Goal: Communication & Community: Share content

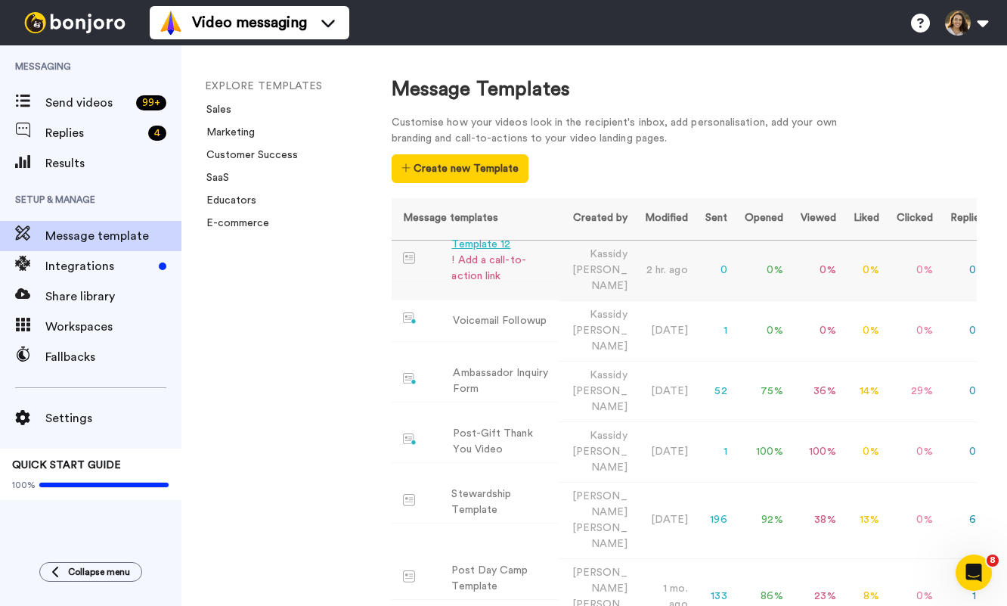
click at [491, 265] on div "! Add a call-to-action link" at bounding box center [502, 269] width 100 height 32
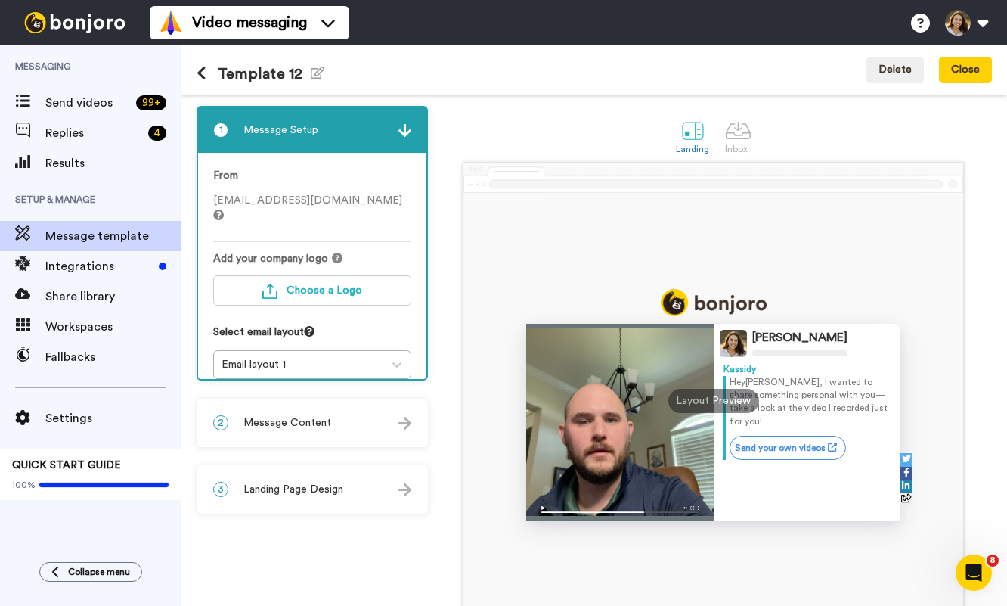
click at [259, 438] on div "2 Message Content" at bounding box center [312, 422] width 228 height 45
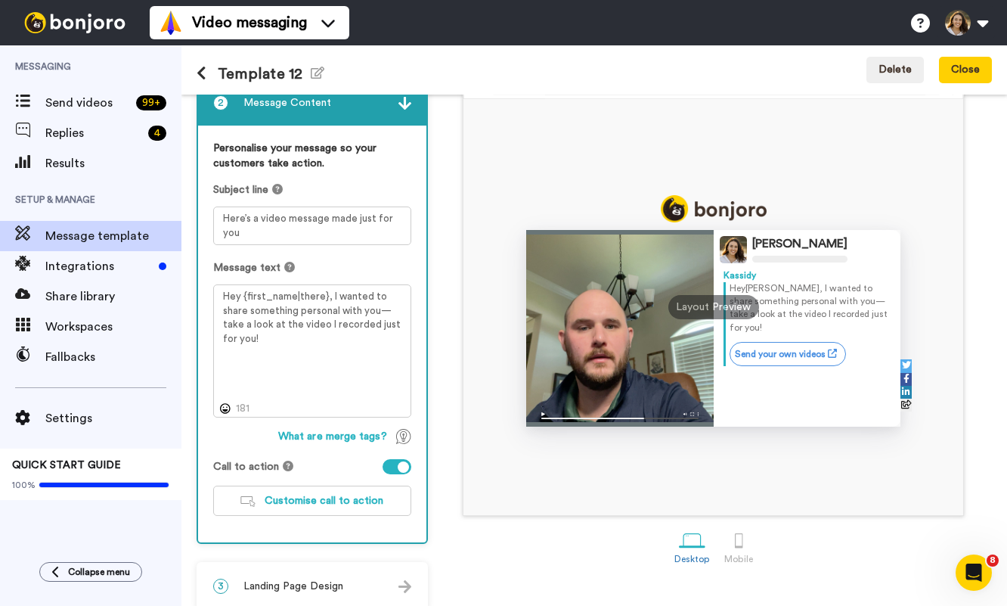
scroll to position [54, 0]
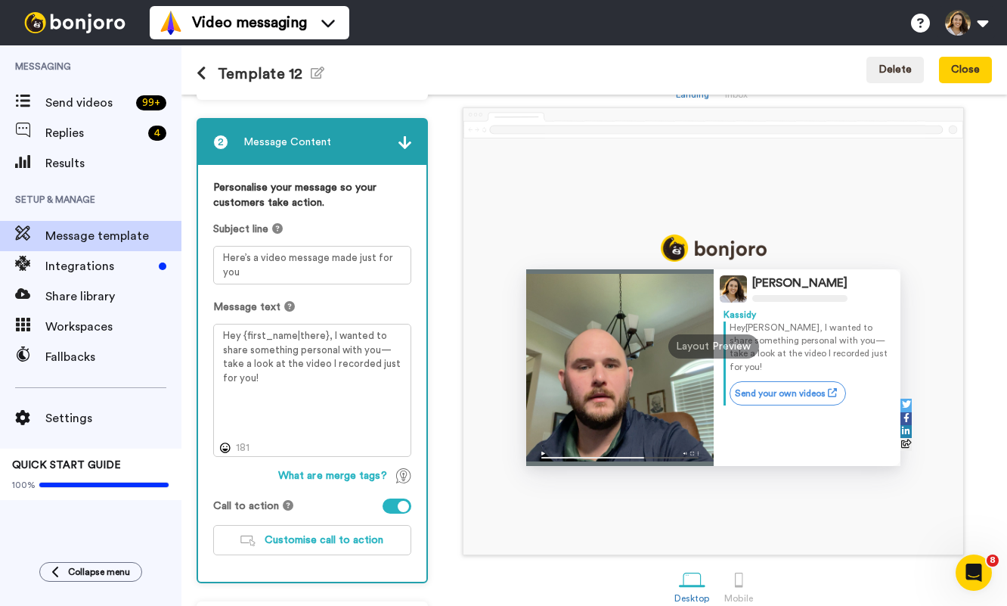
click at [210, 77] on button at bounding box center [207, 74] width 21 height 17
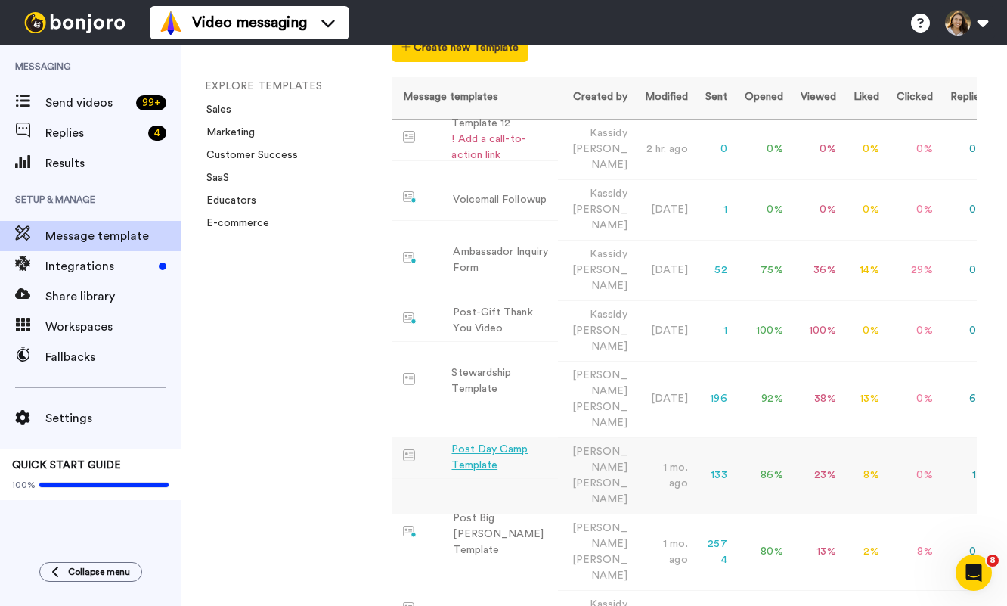
scroll to position [313, 0]
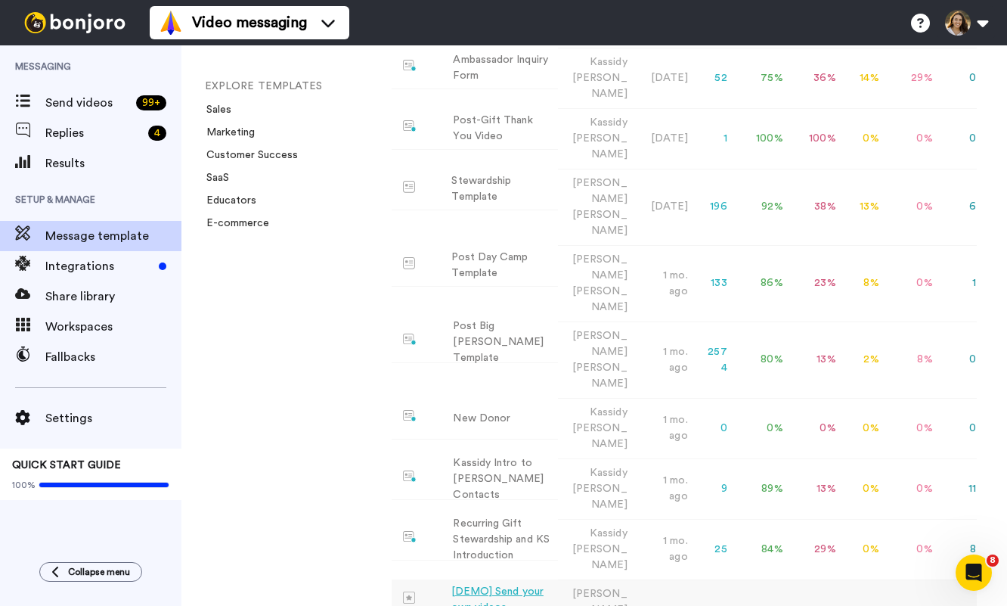
click at [481, 584] on div "[DEMO] Send your own videos" at bounding box center [502, 600] width 101 height 32
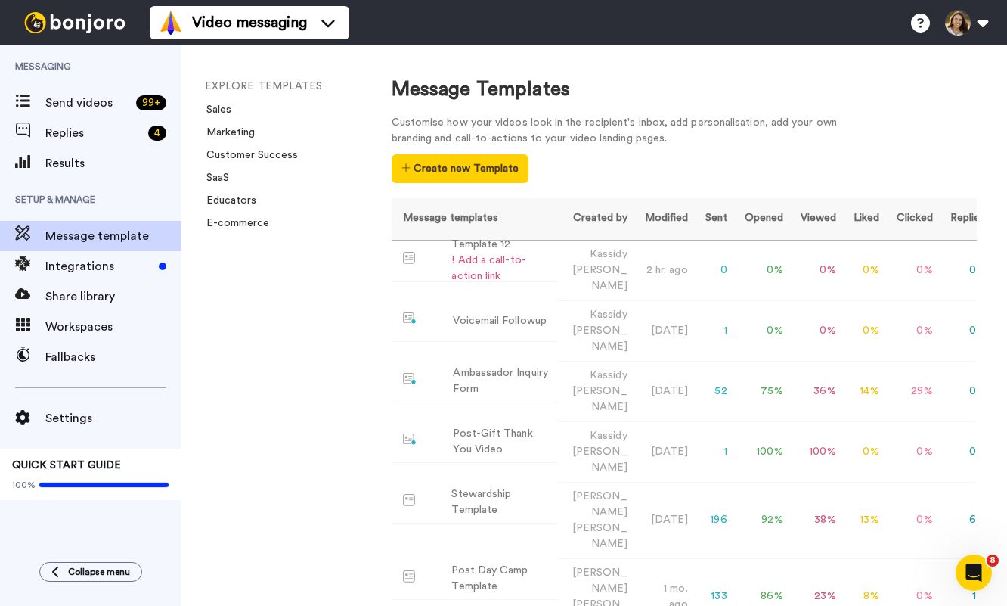
scroll to position [313, 0]
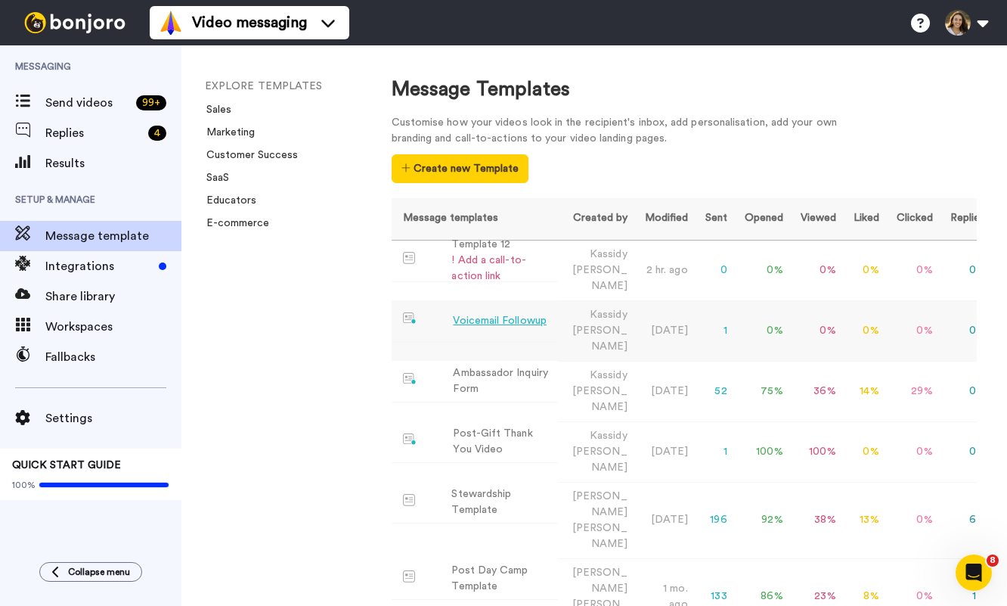
click at [516, 313] on div "Voicemail Followup" at bounding box center [499, 321] width 93 height 16
click at [475, 250] on div "Template 12" at bounding box center [502, 245] width 100 height 16
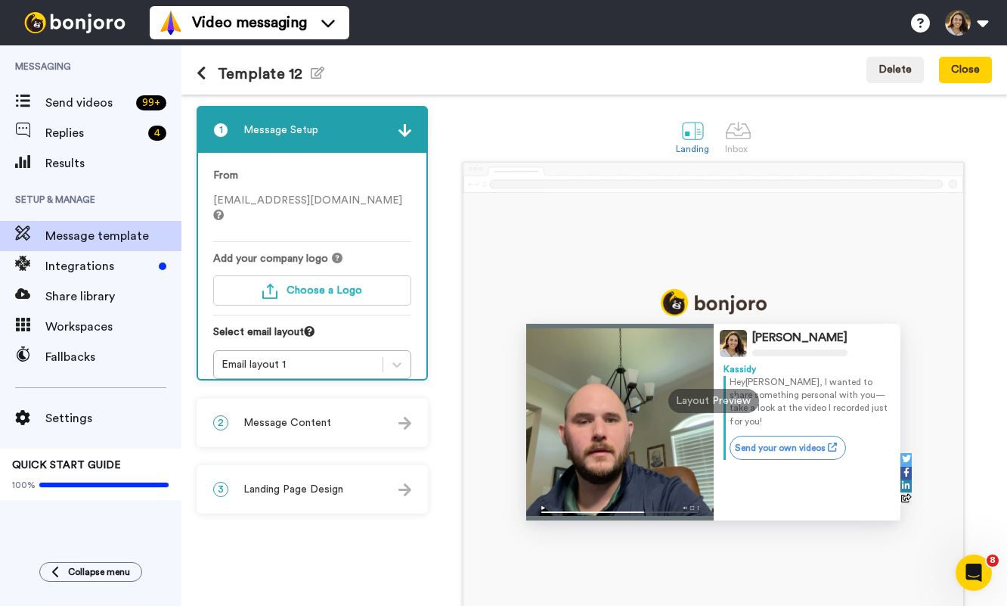
click at [354, 439] on div "2 Message Content" at bounding box center [312, 422] width 228 height 45
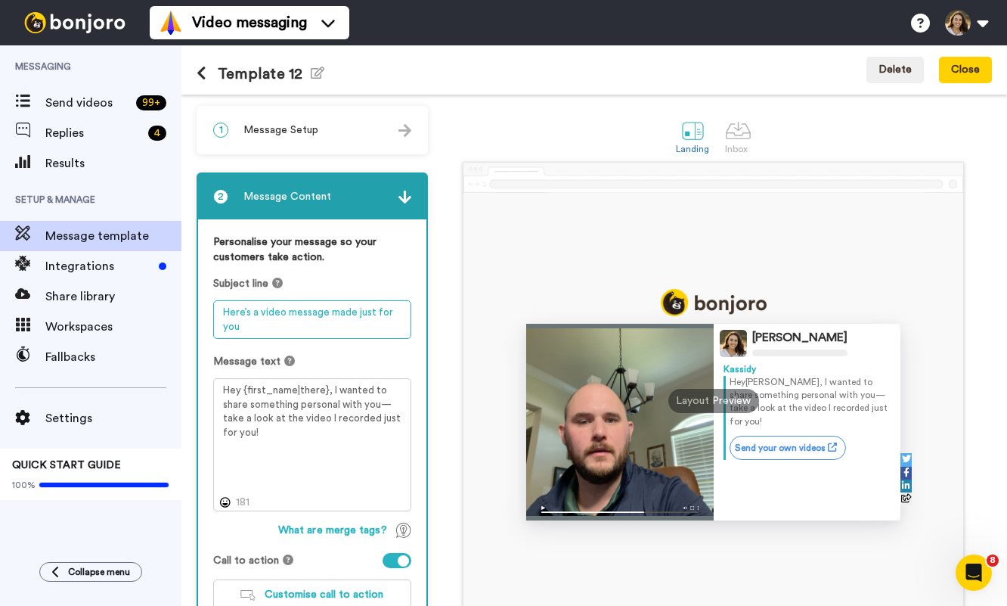
drag, startPoint x: 275, startPoint y: 335, endPoint x: 211, endPoint y: 308, distance: 69.1
click at [211, 308] on div "Personalise your message so your customers take action. Subject line Here’s a v…" at bounding box center [312, 427] width 228 height 417
click at [274, 329] on textarea "Greetings from The Pines! Let's Connect" at bounding box center [312, 319] width 198 height 39
type textarea "Greetings from The Pines! Let's Connect!"
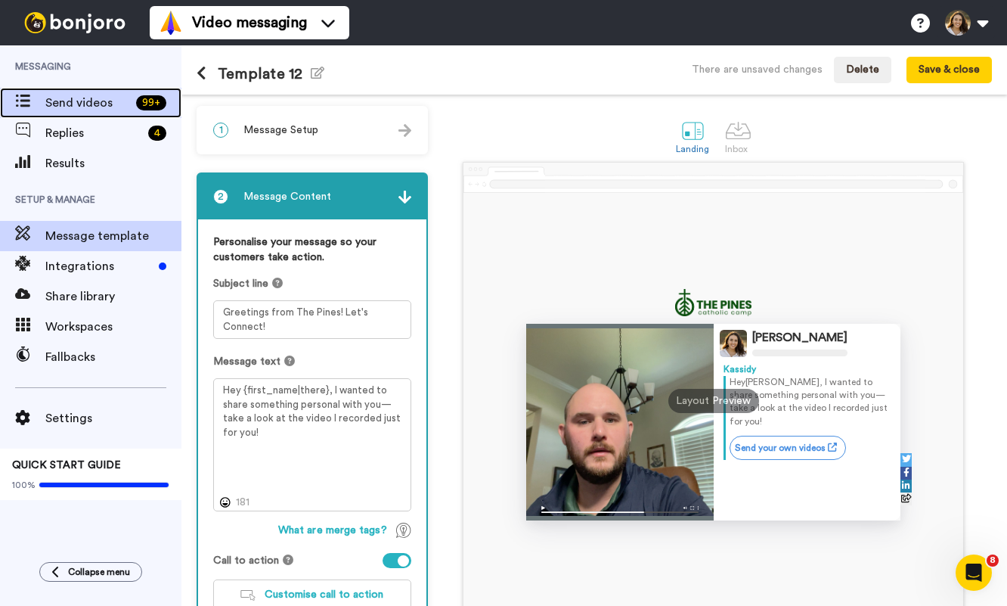
click at [118, 99] on span "Send videos" at bounding box center [87, 103] width 85 height 18
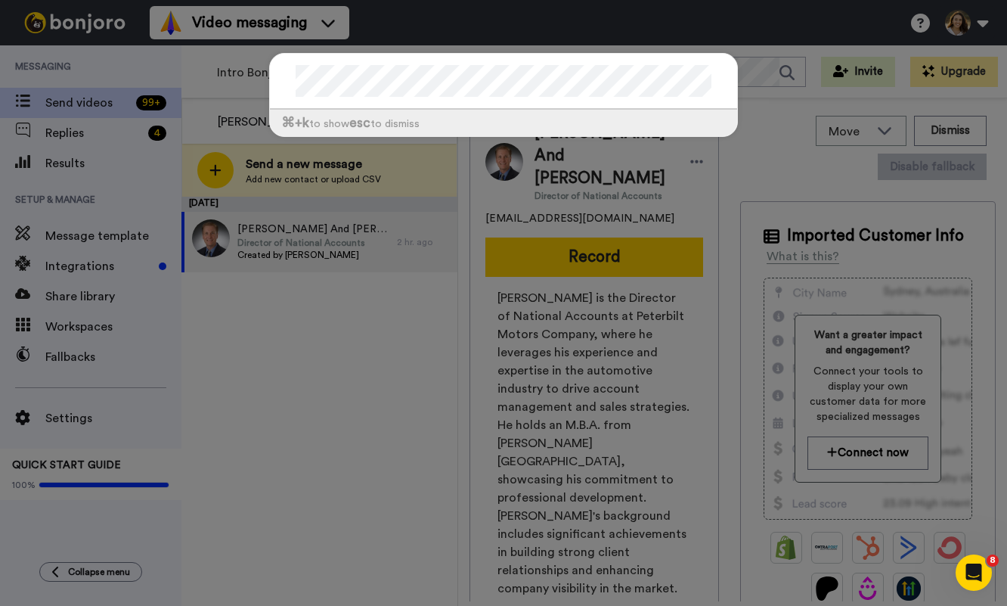
click at [758, 172] on div "⌘ +k to show esc to dismiss" at bounding box center [503, 303] width 1007 height 606
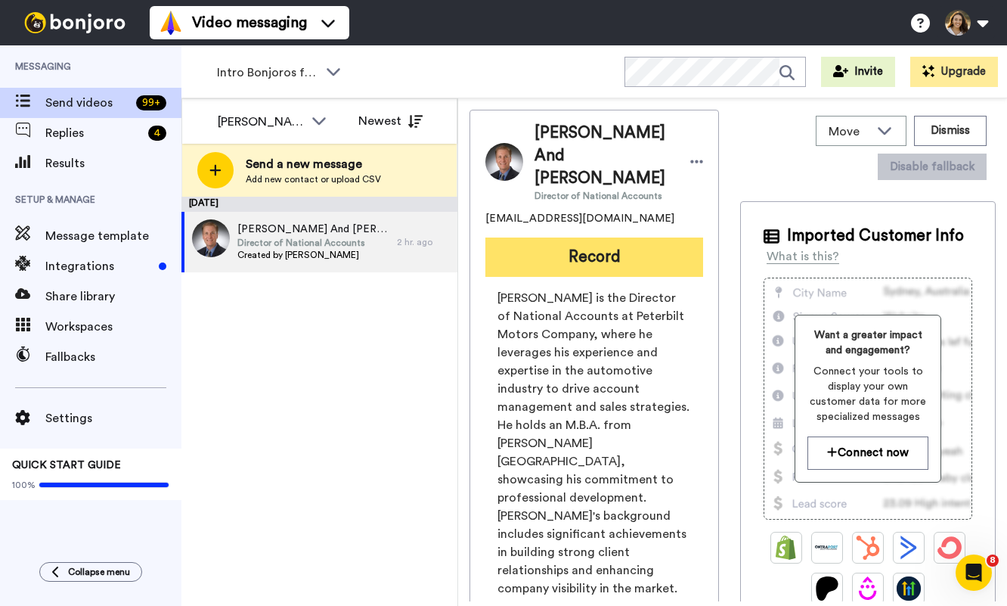
click at [641, 262] on button "Record" at bounding box center [595, 256] width 218 height 39
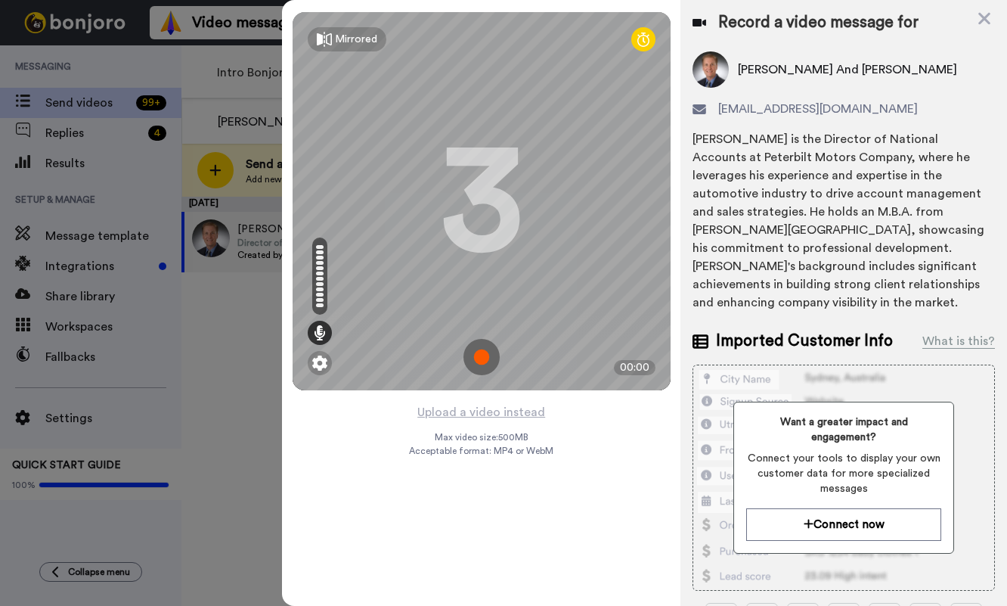
click at [488, 356] on img at bounding box center [482, 357] width 36 height 36
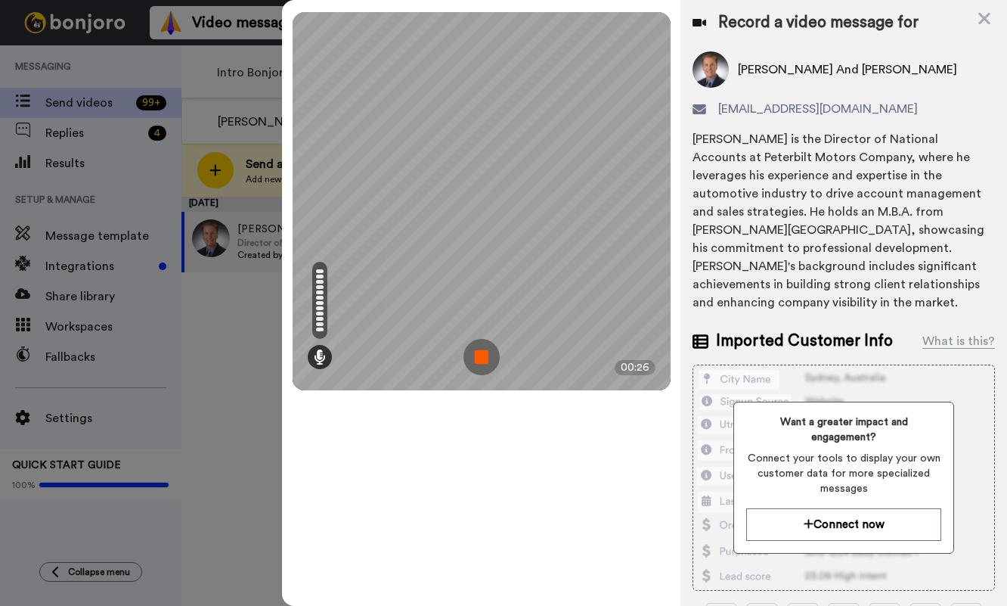
click at [488, 356] on img at bounding box center [482, 357] width 36 height 36
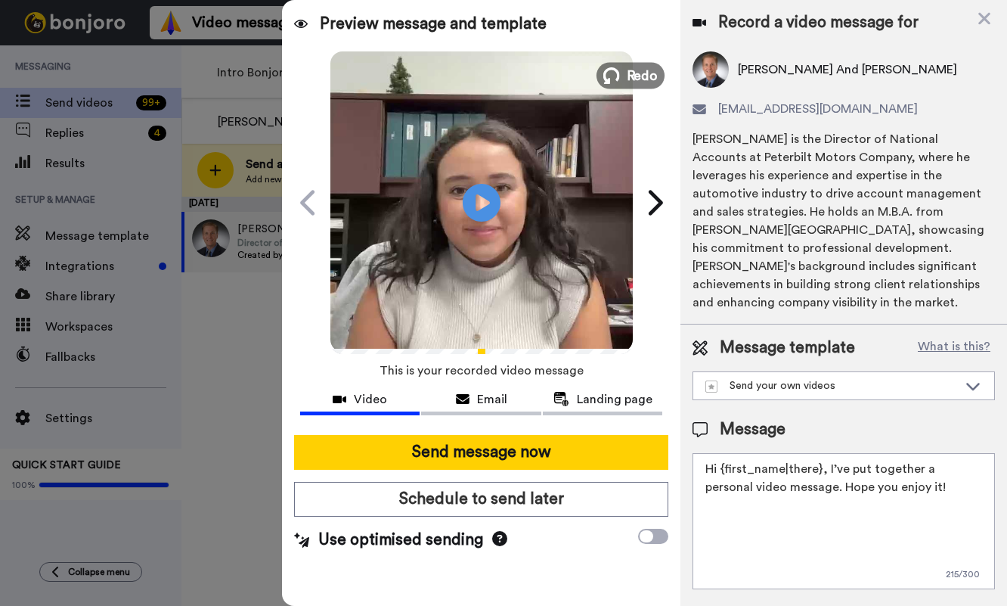
click at [639, 81] on span "Redo" at bounding box center [642, 75] width 32 height 20
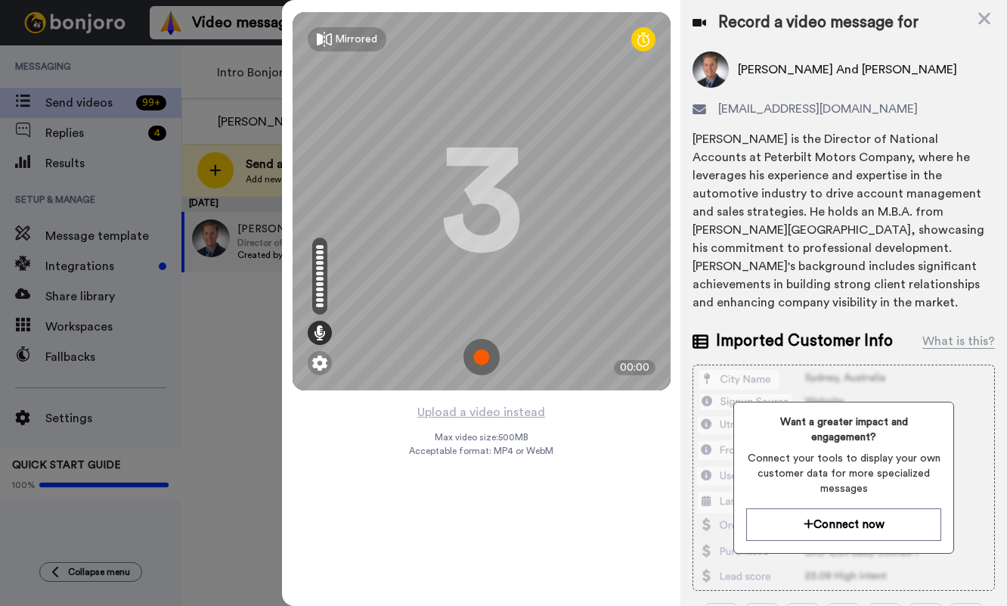
click at [480, 353] on img at bounding box center [482, 357] width 36 height 36
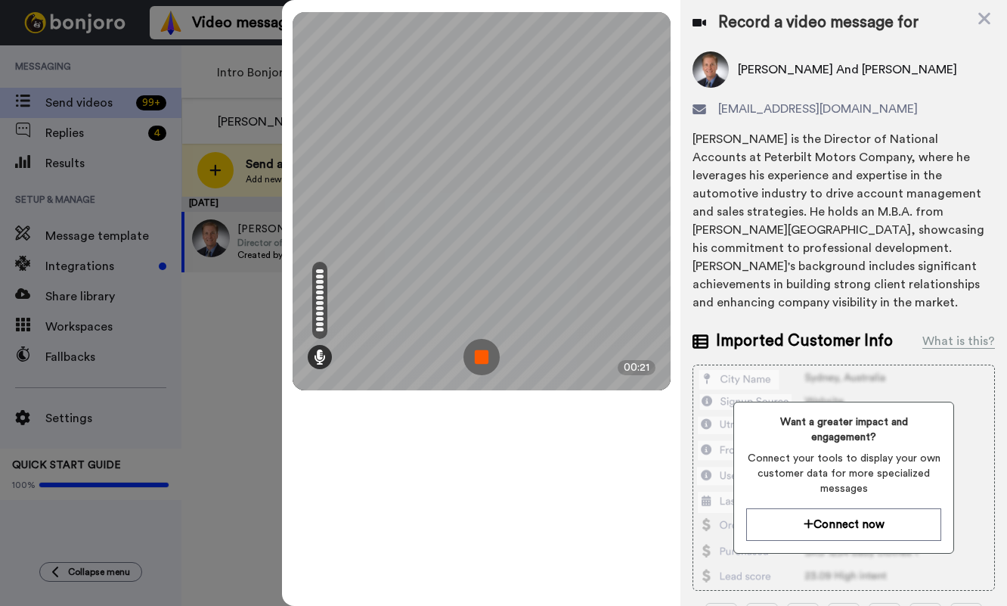
click at [472, 364] on img at bounding box center [482, 357] width 36 height 36
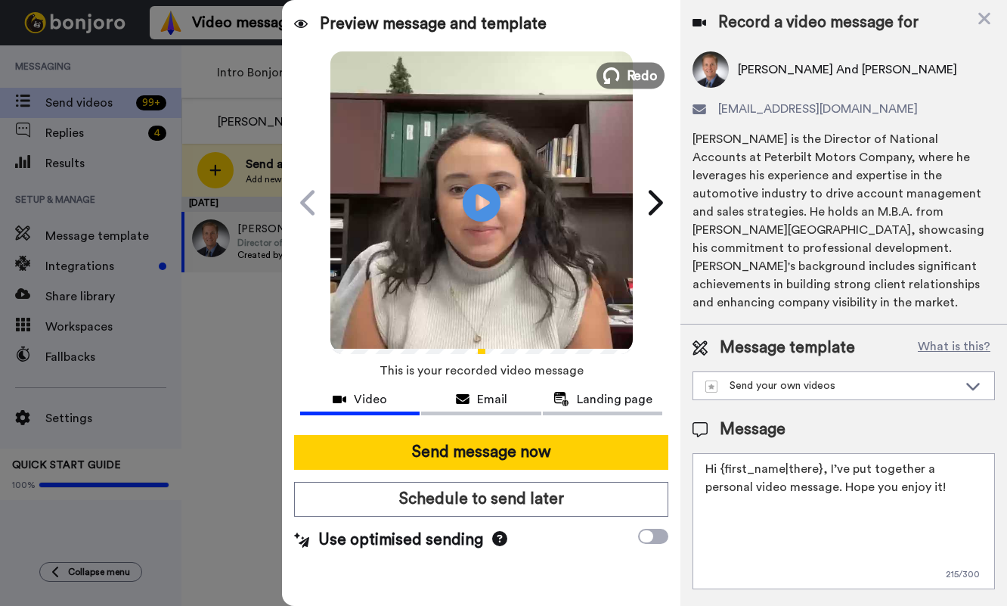
click at [637, 67] on span "Redo" at bounding box center [642, 75] width 32 height 20
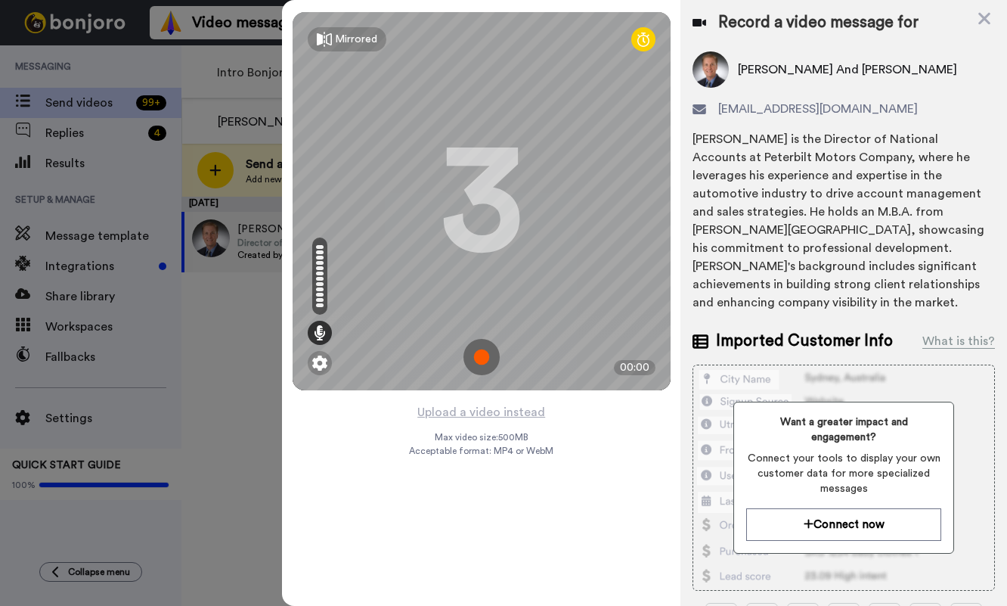
click at [479, 361] on img at bounding box center [482, 357] width 36 height 36
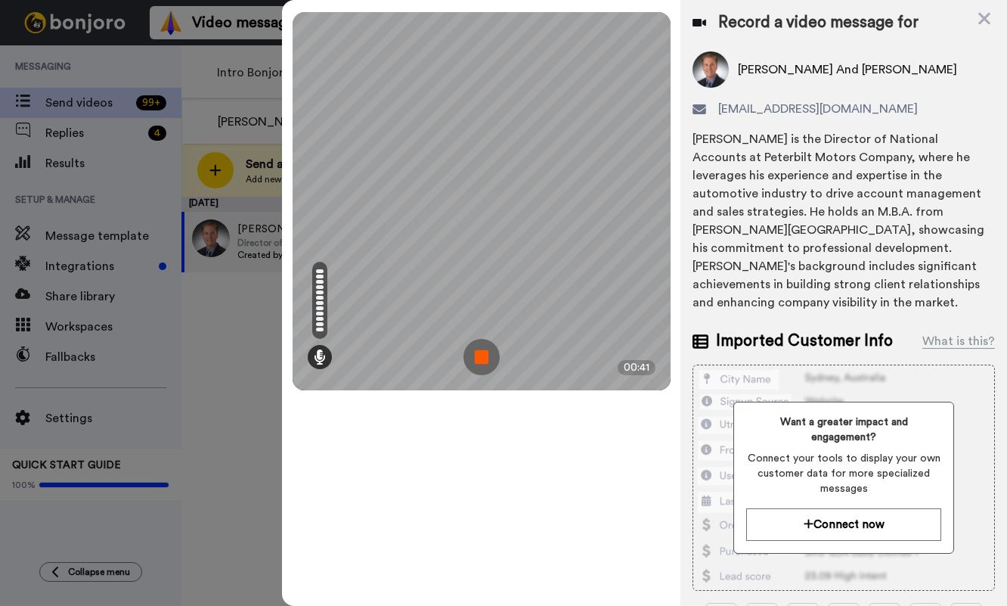
click at [469, 364] on img at bounding box center [482, 357] width 36 height 36
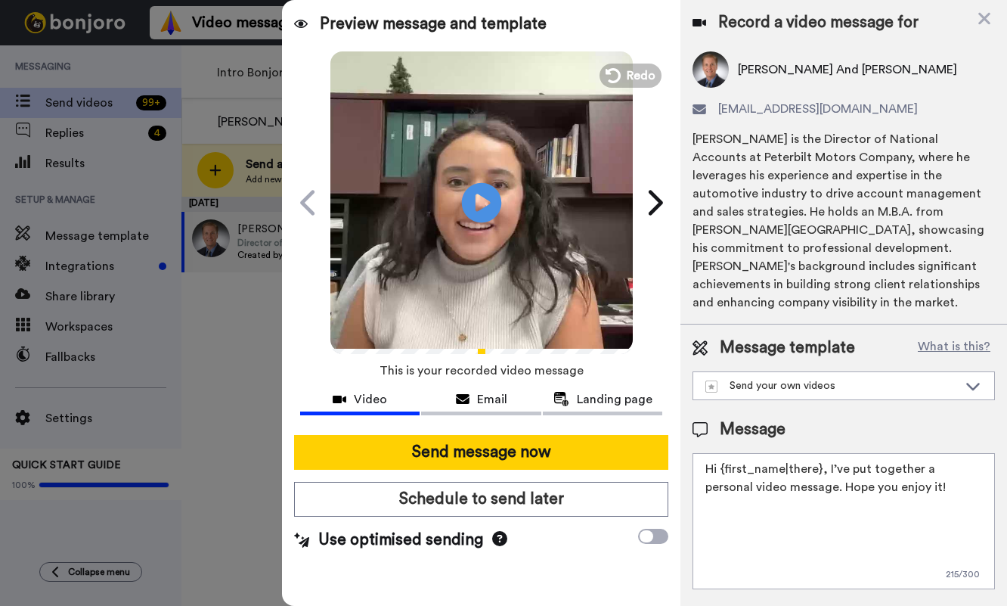
click at [475, 199] on icon "Play/Pause" at bounding box center [481, 202] width 40 height 72
drag, startPoint x: 930, startPoint y: 472, endPoint x: 722, endPoint y: 447, distance: 209.5
click at [722, 453] on textarea "Hi {first_name|there}, I’ve put together a personal video message. Hope you enj…" at bounding box center [844, 521] width 303 height 136
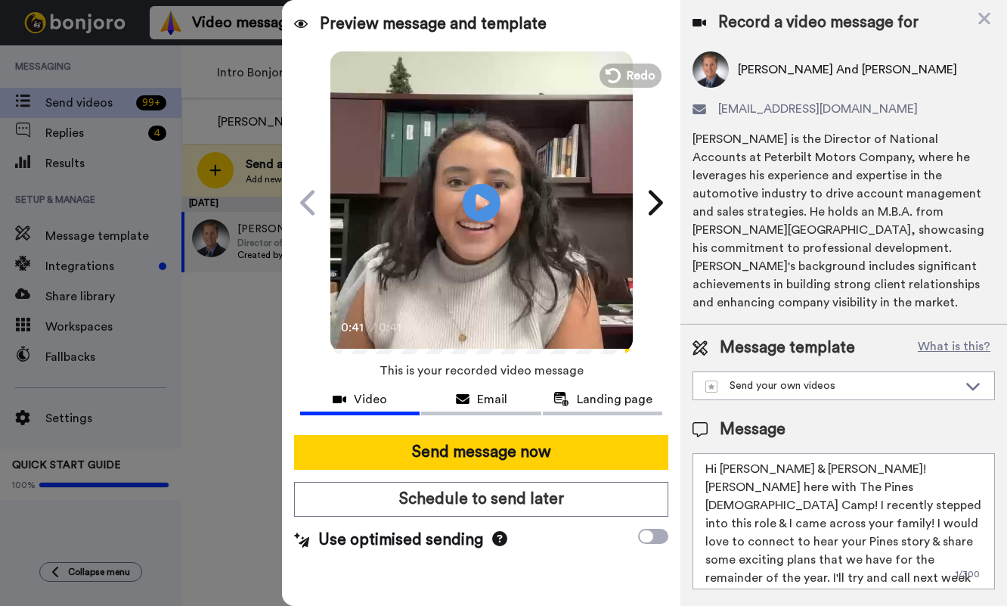
click at [775, 504] on textarea "Hi Eric & Sarah! Kassidy Sanders here with The Pines Catholic Camp! I recently …" at bounding box center [844, 521] width 303 height 136
click at [793, 559] on textarea "Hi Eric & Sarah! Kassidy Sanders here with The Pines Catholic Camp! I recently …" at bounding box center [844, 521] width 303 height 136
click at [724, 567] on textarea "Hi Eric & Sarah! Kassidy Sanders here with The Pines Catholic Camp! I recently …" at bounding box center [844, 521] width 303 height 136
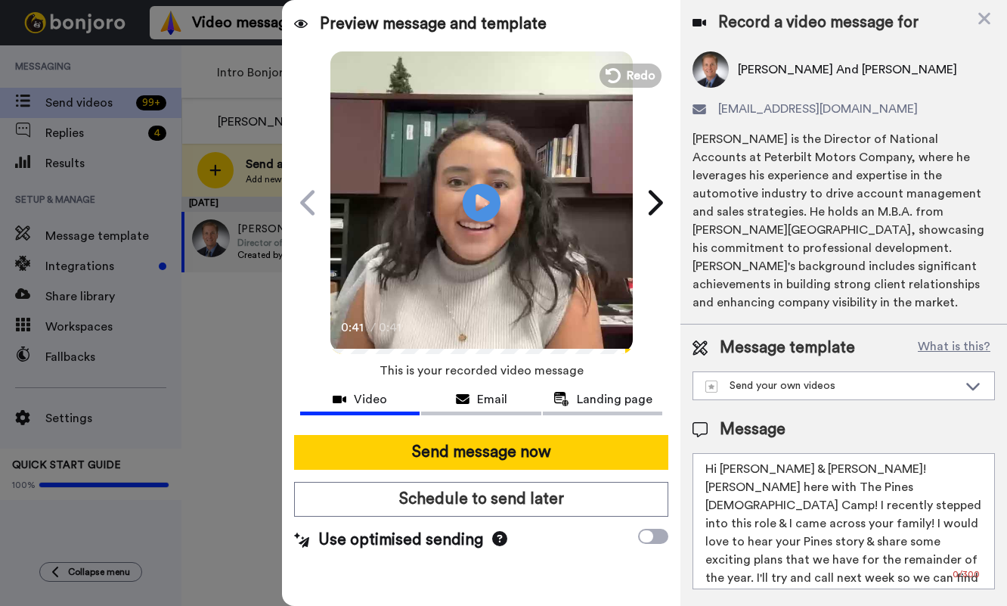
drag, startPoint x: 819, startPoint y: 470, endPoint x: 732, endPoint y: 469, distance: 87.0
click at [732, 469] on textarea "Hi Eric & Sarah! Kassidy Sanders here with The Pines Catholic Camp! I recently …" at bounding box center [844, 521] width 303 height 136
click at [917, 536] on textarea "Hi Eric & Sarah! Kassidy Sanders here with The Pines! I recently stepped into t…" at bounding box center [844, 521] width 303 height 136
type textarea "Hi Eric & Sarah! Kassidy Sanders here with The Pines! I recently stepped into t…"
click at [884, 429] on div "Message Hi Eric & Sarah! Kassidy Sanders here with The Pines! I recently steppe…" at bounding box center [844, 503] width 303 height 171
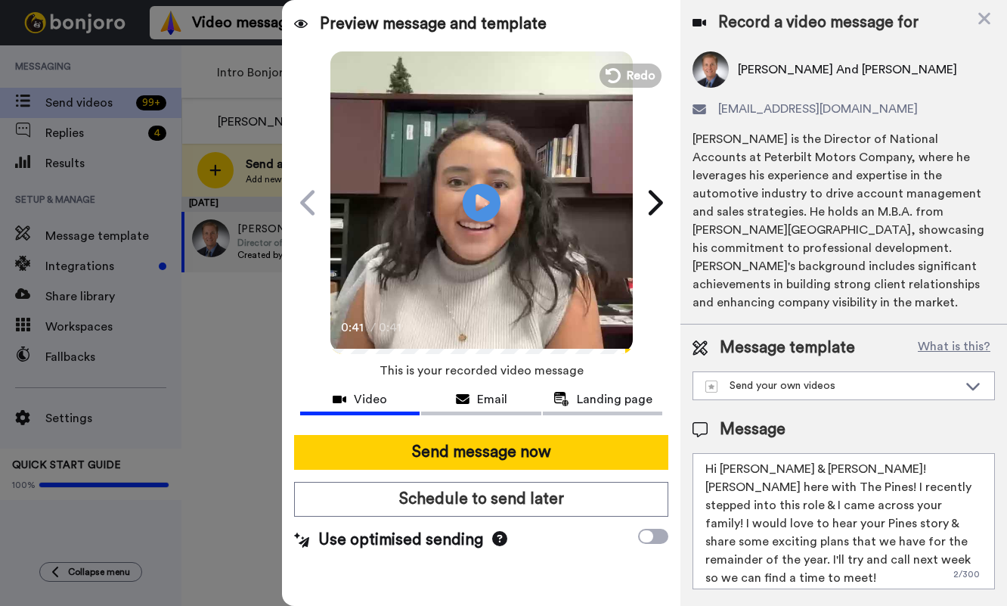
click at [876, 478] on textarea "Hi Eric & Sarah! Kassidy Sanders here with The Pines! I recently stepped into t…" at bounding box center [844, 521] width 303 height 136
click at [477, 206] on icon "Play/Pause" at bounding box center [481, 202] width 40 height 72
click at [801, 532] on textarea "Hi Eric & Sarah! Kassidy Sanders here with The Pines! I recently stepped into t…" at bounding box center [844, 521] width 303 height 136
drag, startPoint x: 867, startPoint y: 66, endPoint x: 738, endPoint y: 73, distance: 128.8
click at [738, 73] on div "Eric And Sarah Lenski" at bounding box center [844, 69] width 303 height 36
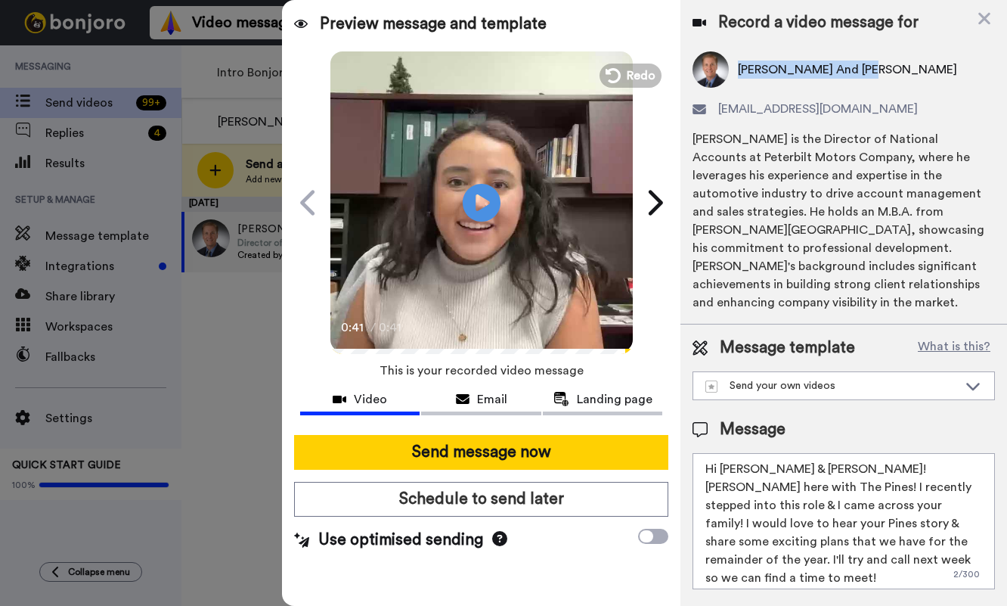
copy span "Eric And Sarah Lenski"
click at [818, 521] on textarea "Hi Eric & Sarah! Kassidy Sanders here with The Pines! I recently stepped into t…" at bounding box center [844, 521] width 303 height 136
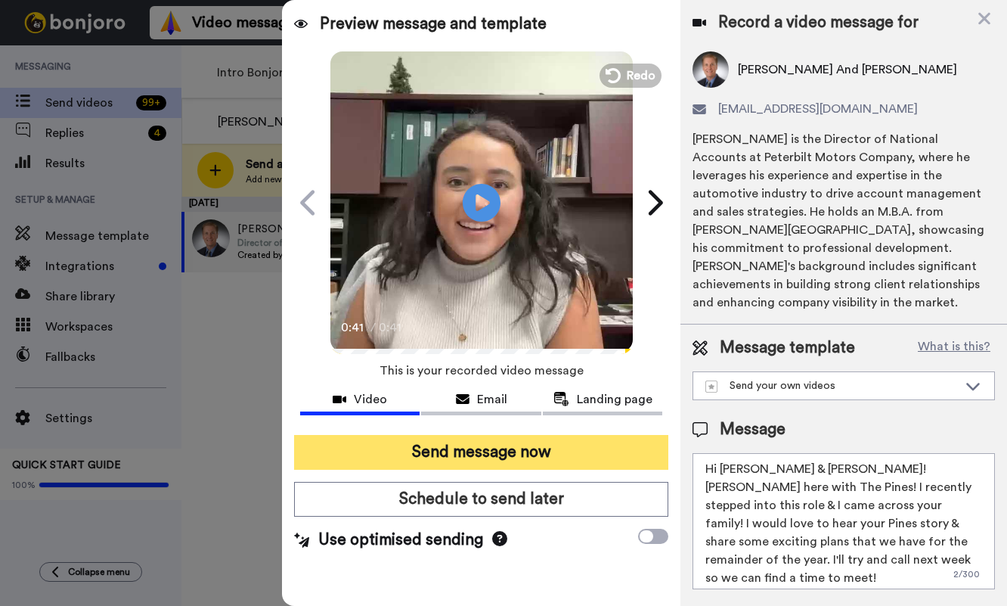
click at [507, 440] on button "Send message now" at bounding box center [481, 452] width 374 height 35
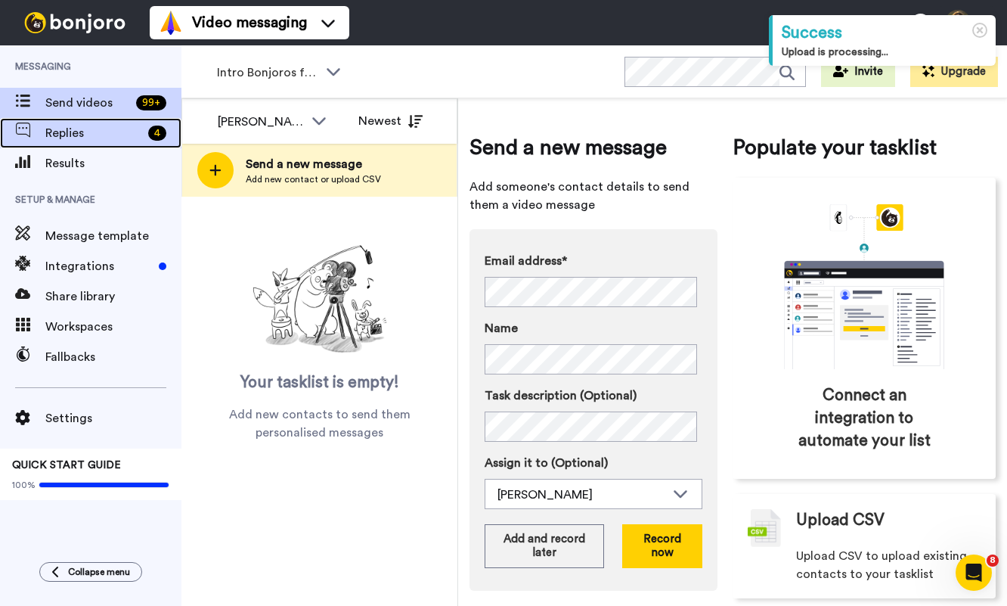
click at [116, 138] on span "Replies" at bounding box center [93, 133] width 97 height 18
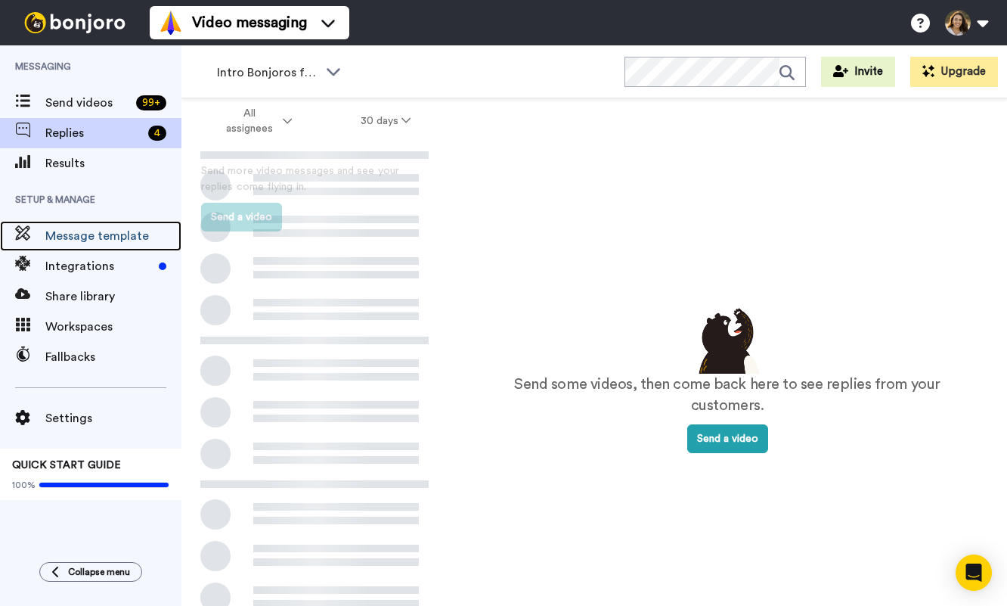
click at [123, 233] on span "Message template" at bounding box center [113, 236] width 136 height 18
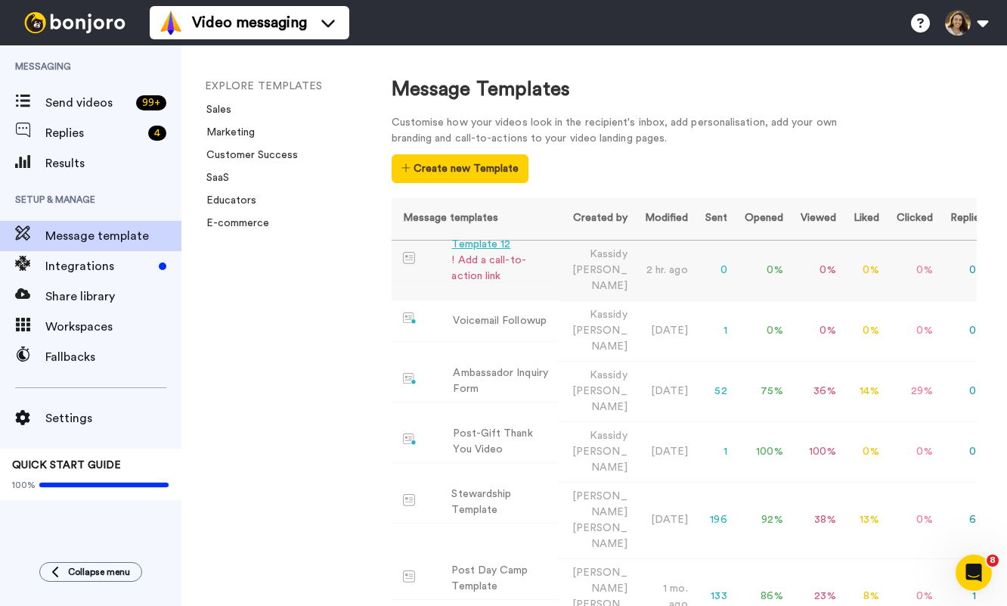
click at [499, 242] on div "Template 12" at bounding box center [502, 245] width 100 height 16
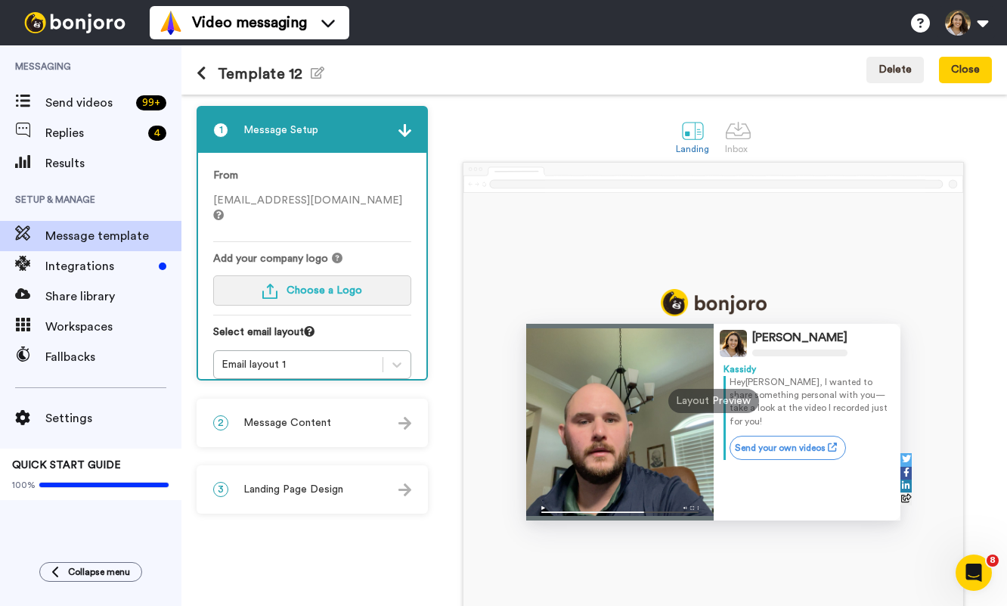
click at [368, 275] on button "Choose a Logo" at bounding box center [312, 290] width 198 height 30
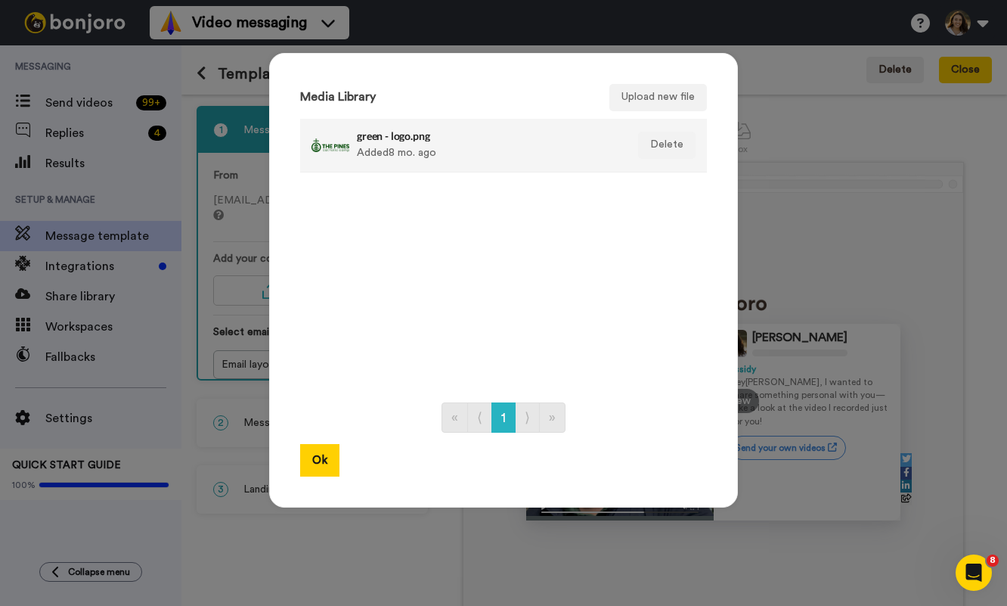
click at [347, 150] on div "green - logo.png Added 8 mo. ago" at bounding box center [465, 145] width 307 height 38
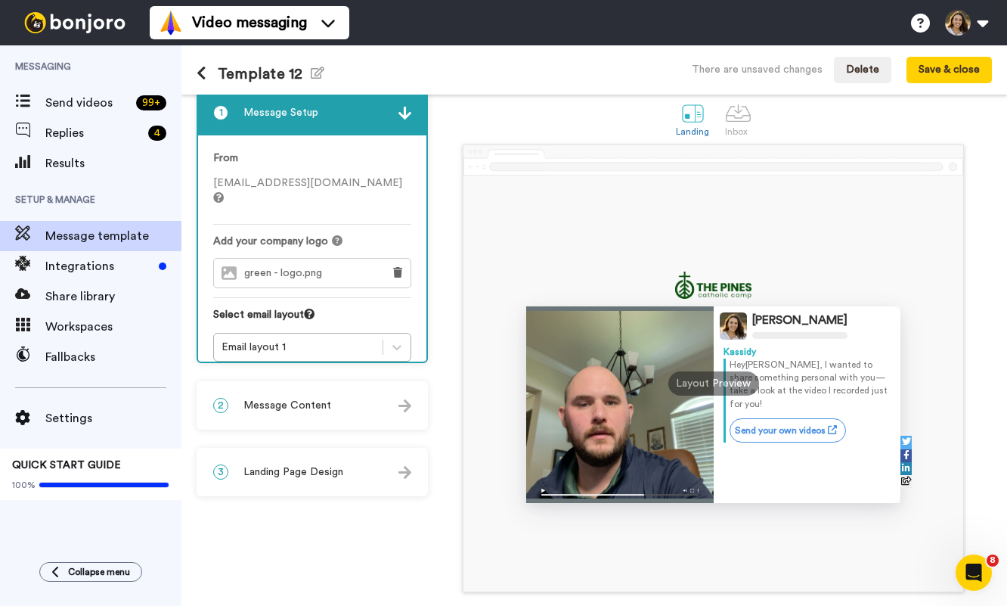
scroll to position [19, 0]
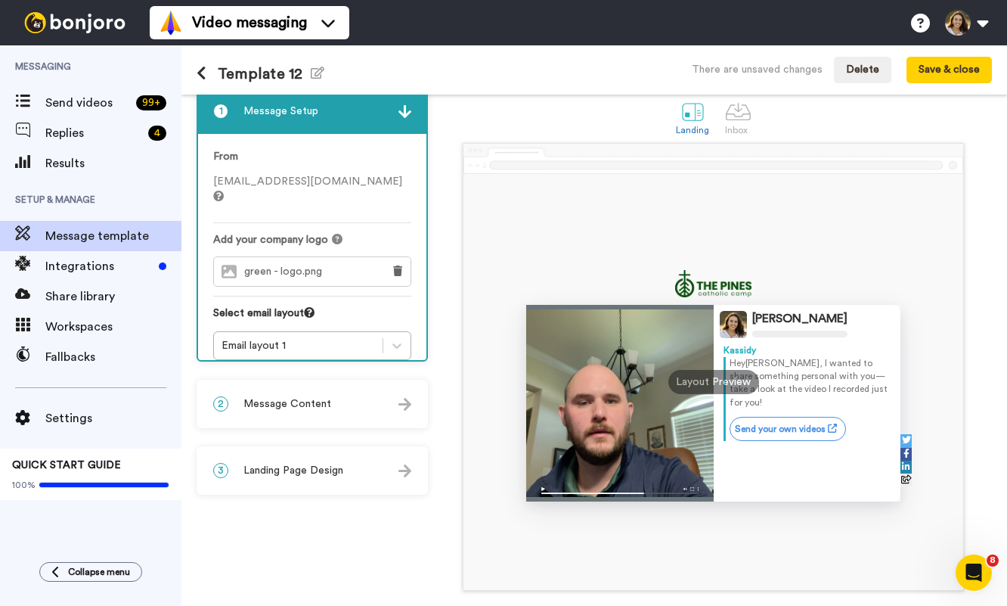
click at [344, 376] on div "1 Message Setup From kassidy@thepines.org Add your company logo green - logo.pn…" at bounding box center [316, 367] width 239 height 560
click at [332, 404] on div "2 Message Content" at bounding box center [312, 403] width 228 height 45
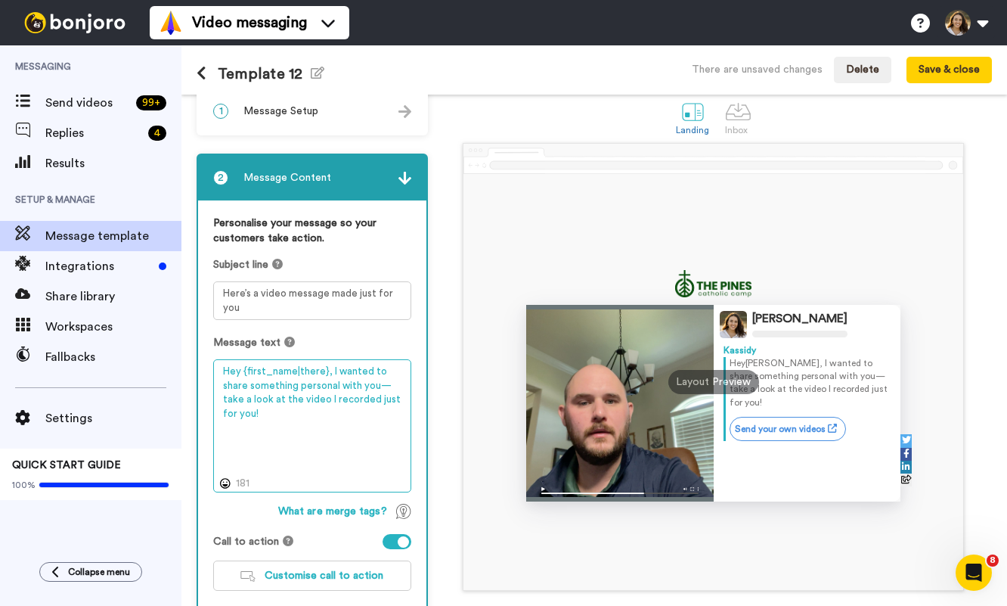
click at [334, 414] on textarea "Hey {first_name|there}, I wanted to share something personal with you—take a lo…" at bounding box center [312, 425] width 198 height 133
paste textarea "i Eric & Sarah! Kassidy Sanders here with The Pines! I recently stepped into th…"
click at [289, 376] on textarea "Hey {first_name|there}, I wanted to share something personal with you—take a lo…" at bounding box center [312, 425] width 198 height 133
drag, startPoint x: 284, startPoint y: 416, endPoint x: 329, endPoint y: 371, distance: 64.2
click at [329, 371] on textarea "Hey {first_name|there}, I wanted to share something personal with you—take a lo…" at bounding box center [312, 425] width 198 height 133
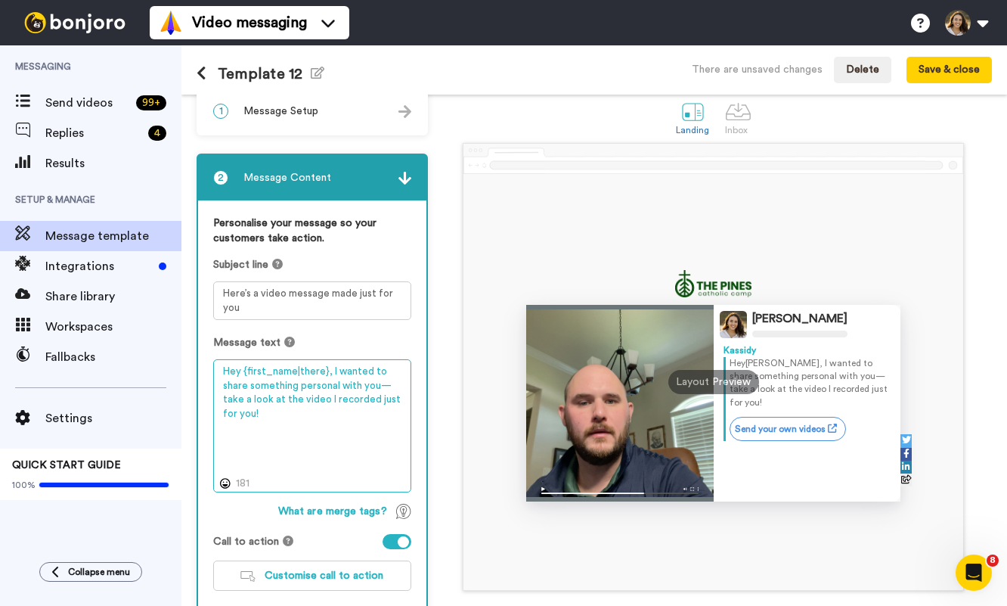
paste textarea "Hi Eric & Sarah! Kassidy Sanders here with The Pines! I recently stepped into t…"
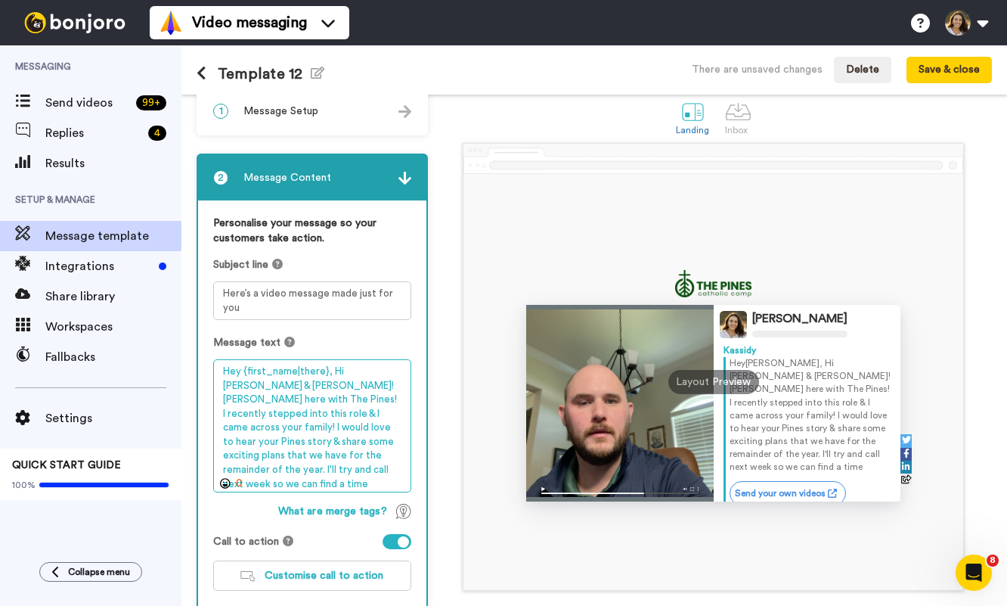
drag, startPoint x: 399, startPoint y: 371, endPoint x: 331, endPoint y: 371, distance: 67.3
click at [331, 371] on textarea "Hey {first_name|there}, Hi Eric & Sarah! Kassidy Sanders here with The Pines! I…" at bounding box center [312, 425] width 198 height 133
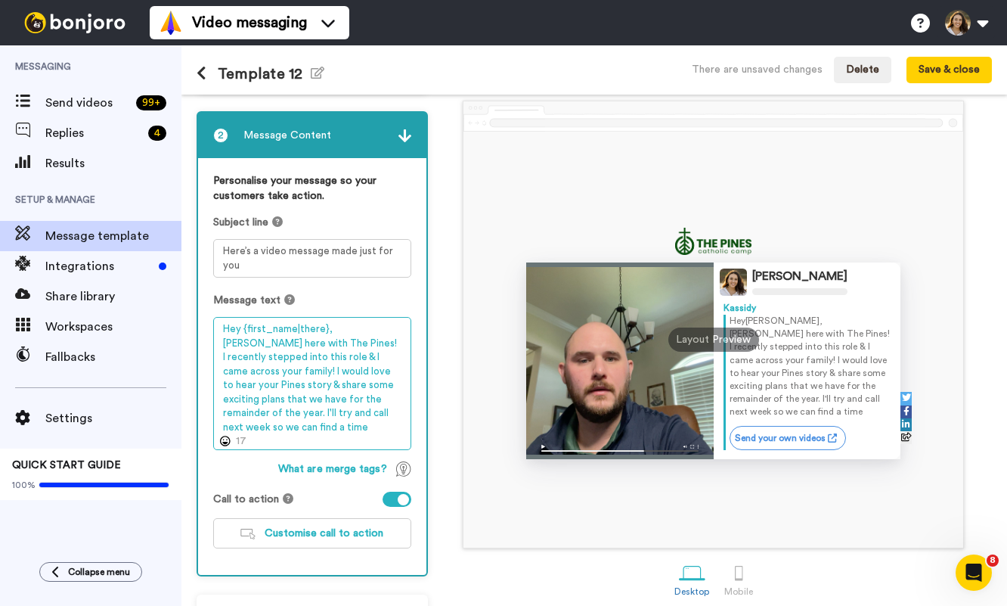
scroll to position [64, 0]
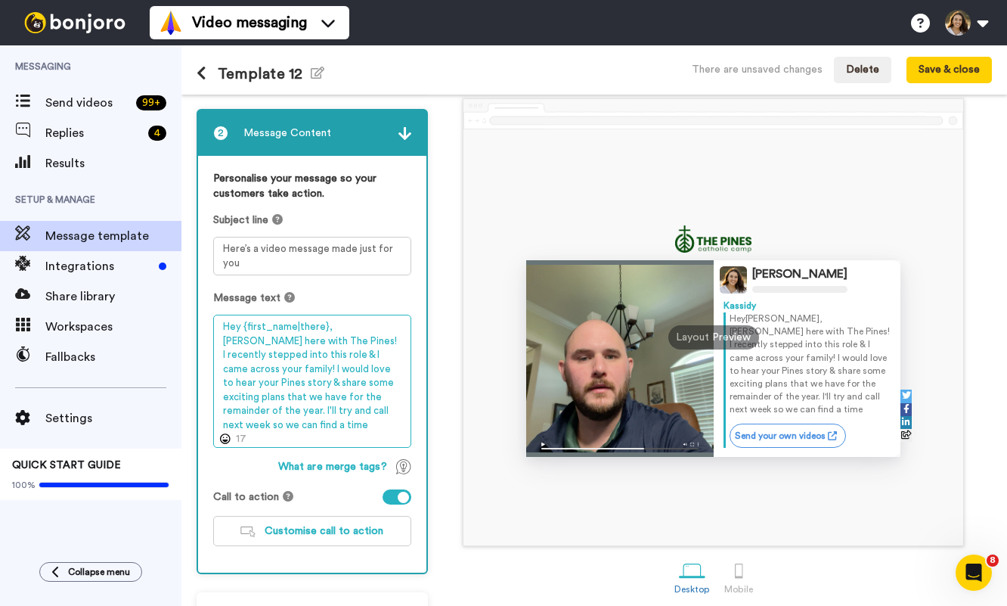
click at [341, 430] on textarea "Hey {first_name|there}, Kassidy Sanders here with The Pines! I recently stepped…" at bounding box center [312, 381] width 198 height 133
paste textarea "can find a time t"
drag, startPoint x: 371, startPoint y: 430, endPoint x: 289, endPoint y: 427, distance: 81.7
click at [289, 427] on textarea "Hey {first_name|there}, Kassidy Sanders here with The Pines! I recently stepped…" at bounding box center [312, 381] width 198 height 133
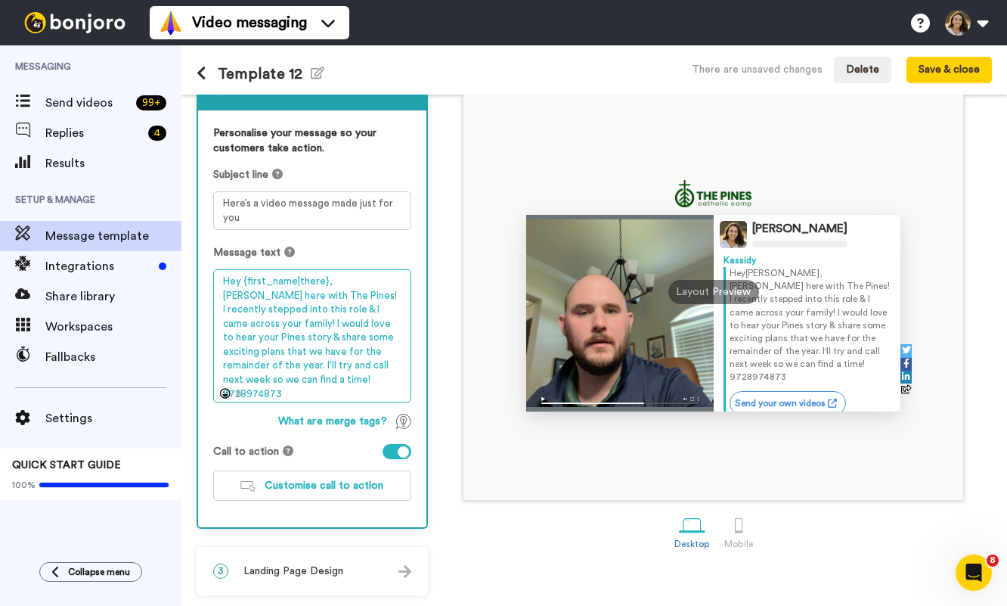
scroll to position [110, 0]
type textarea "Hey {first_name|there}, Kassidy Sanders here with The Pines! I recently stepped…"
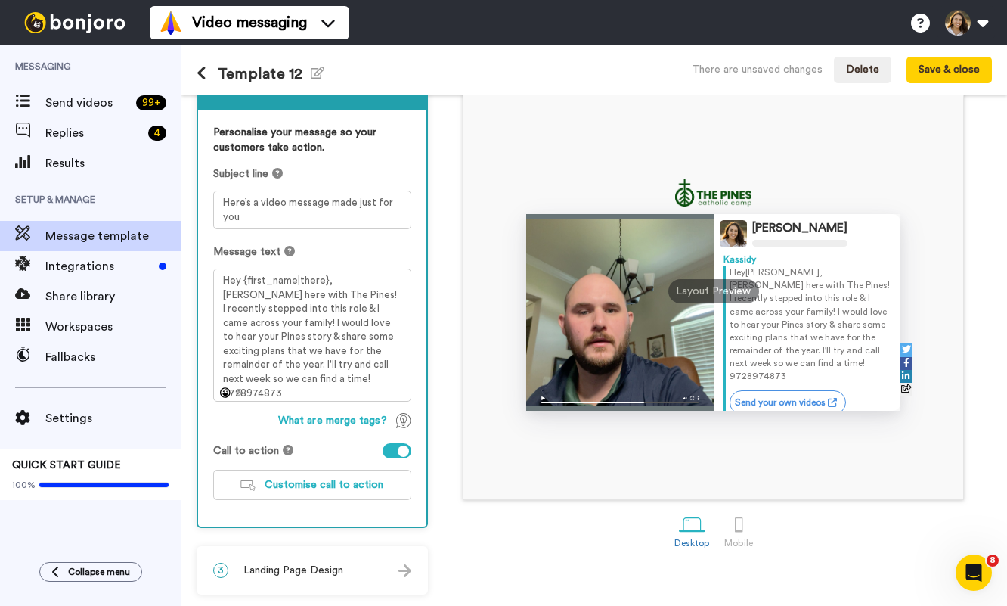
click at [341, 557] on div "3 Landing Page Design" at bounding box center [312, 570] width 228 height 45
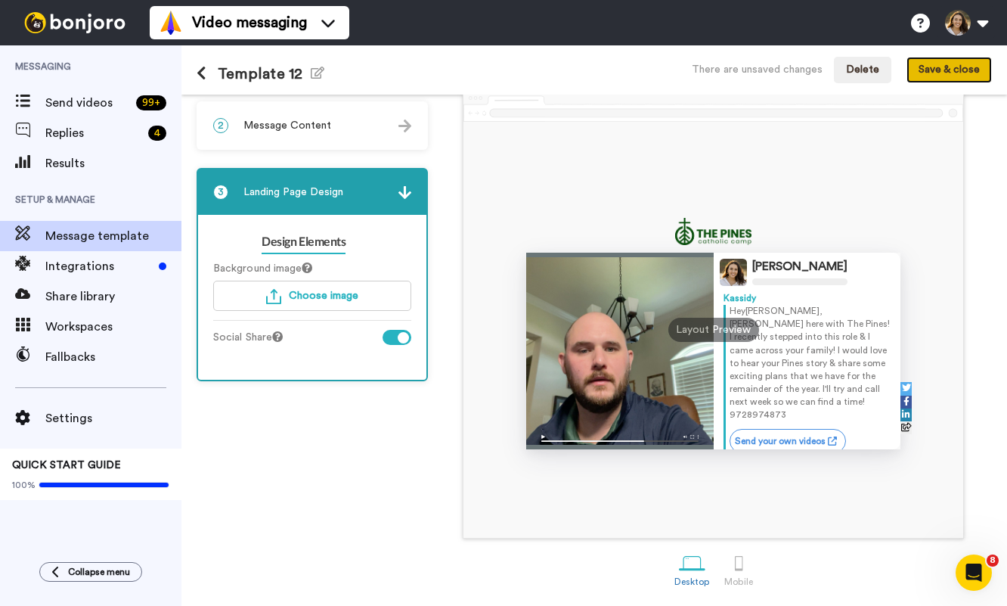
click at [954, 78] on button "Save & close" at bounding box center [949, 70] width 85 height 27
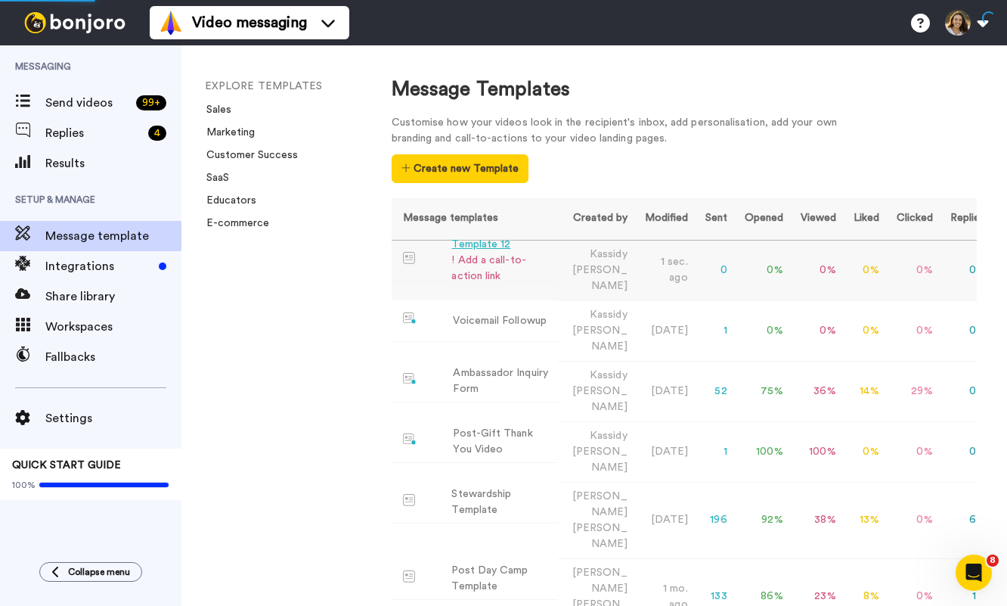
click at [493, 250] on div "Template 12" at bounding box center [502, 245] width 100 height 16
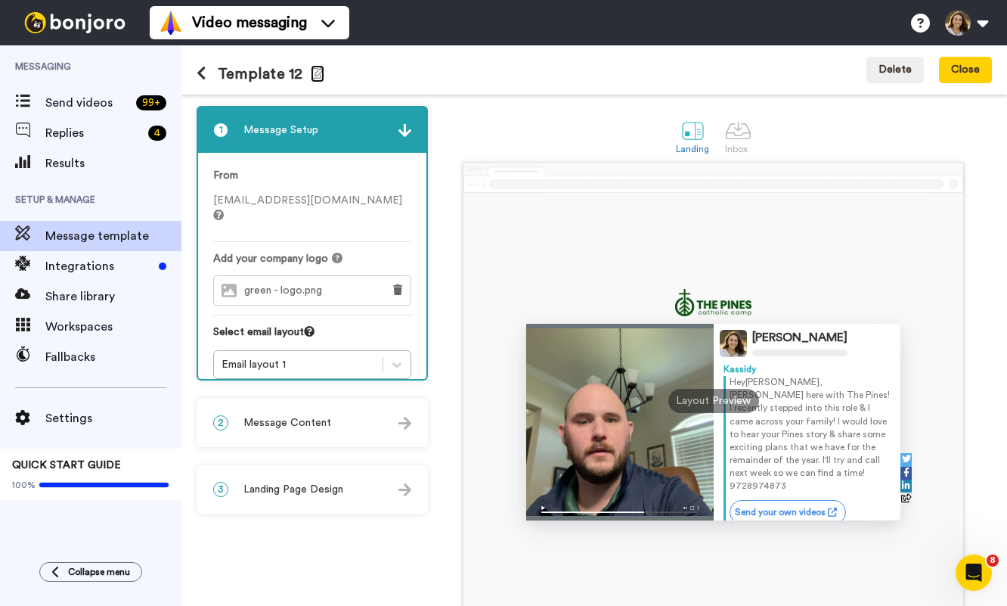
click at [313, 80] on button "Edit name" at bounding box center [318, 73] width 14 height 17
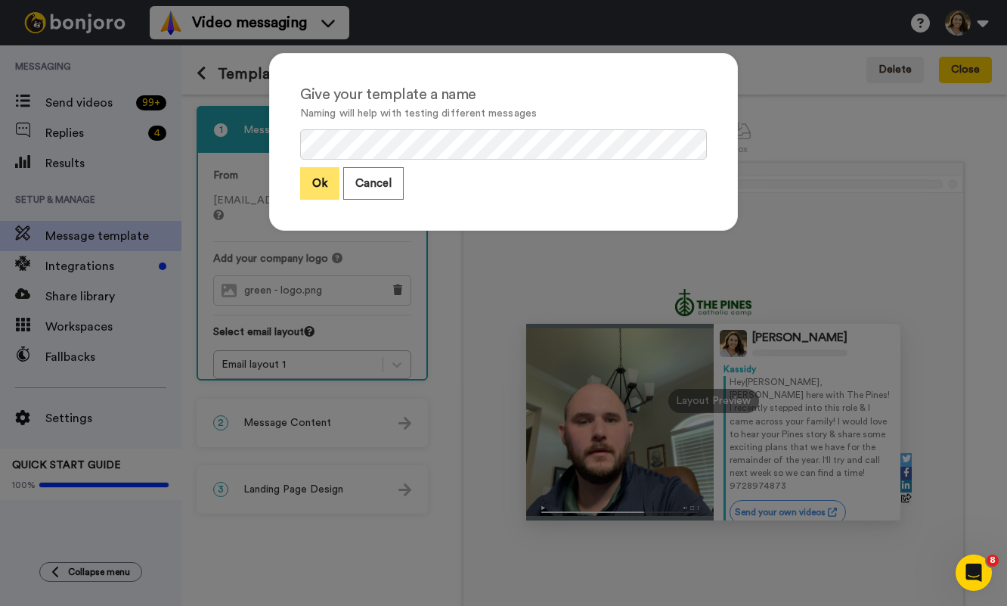
click at [326, 185] on button "Ok" at bounding box center [319, 183] width 39 height 33
